Goal: Task Accomplishment & Management: Use online tool/utility

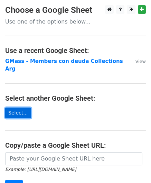
click at [20, 108] on link "Select..." at bounding box center [18, 113] width 26 height 11
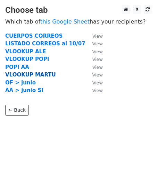
click at [25, 72] on strong "VLOOKUP MARTU" at bounding box center [30, 75] width 51 height 6
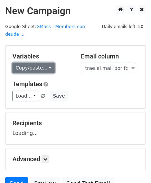
click at [38, 63] on link "Copy/paste..." at bounding box center [33, 68] width 42 height 11
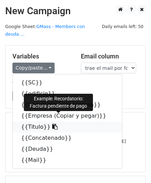
click at [34, 122] on link "{{Titulo}}" at bounding box center [67, 127] width 109 height 11
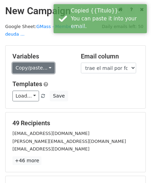
click at [28, 63] on link "Copy/paste..." at bounding box center [33, 68] width 42 height 11
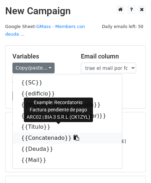
click at [42, 133] on link "{{Concatenado}}" at bounding box center [67, 138] width 109 height 11
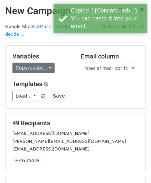
drag, startPoint x: 28, startPoint y: 66, endPoint x: 29, endPoint y: 63, distance: 3.6
click at [28, 65] on div "Variables Copy/paste... {{SC}} {{edificio}} {{trae el mail por formula}} {{Empr…" at bounding box center [76, 77] width 140 height 63
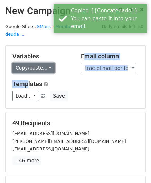
click at [29, 63] on link "Copy/paste..." at bounding box center [33, 68] width 42 height 11
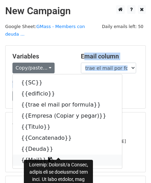
click at [33, 155] on link "{{Mail}}" at bounding box center [67, 160] width 109 height 11
copy div "Email column SC edificio trae el mail por formula Empresa (Copiar y pegar) Titu…"
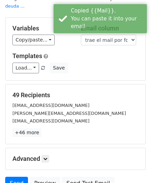
scroll to position [35, 0]
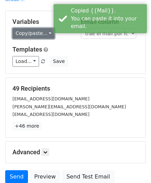
click at [37, 30] on link "Copy/paste..." at bounding box center [33, 33] width 42 height 11
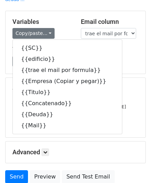
click at [120, 95] on div "blas@founders-agency.com" at bounding box center [75, 99] width 137 height 8
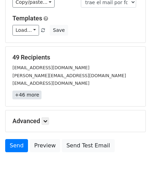
scroll to position [85, 0]
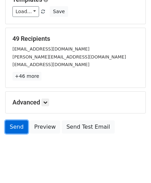
click at [12, 121] on link "Send" at bounding box center [16, 127] width 23 height 13
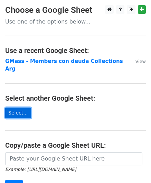
click at [19, 108] on link "Select..." at bounding box center [18, 113] width 26 height 11
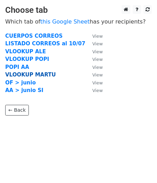
click at [42, 74] on strong "VLOOKUP MARTU" at bounding box center [30, 75] width 51 height 6
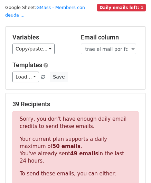
scroll to position [35, 0]
